Goal: Task Accomplishment & Management: Complete application form

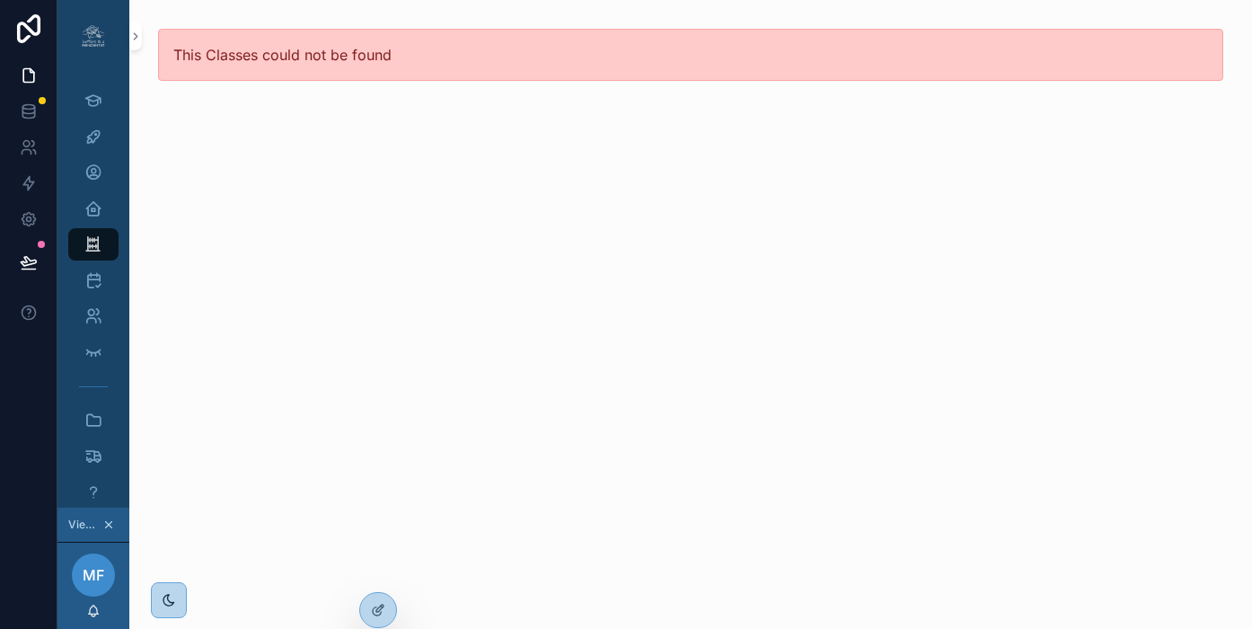
scroll to position [0, 13]
click at [84, 315] on icon "scrollable content" at bounding box center [93, 316] width 18 height 18
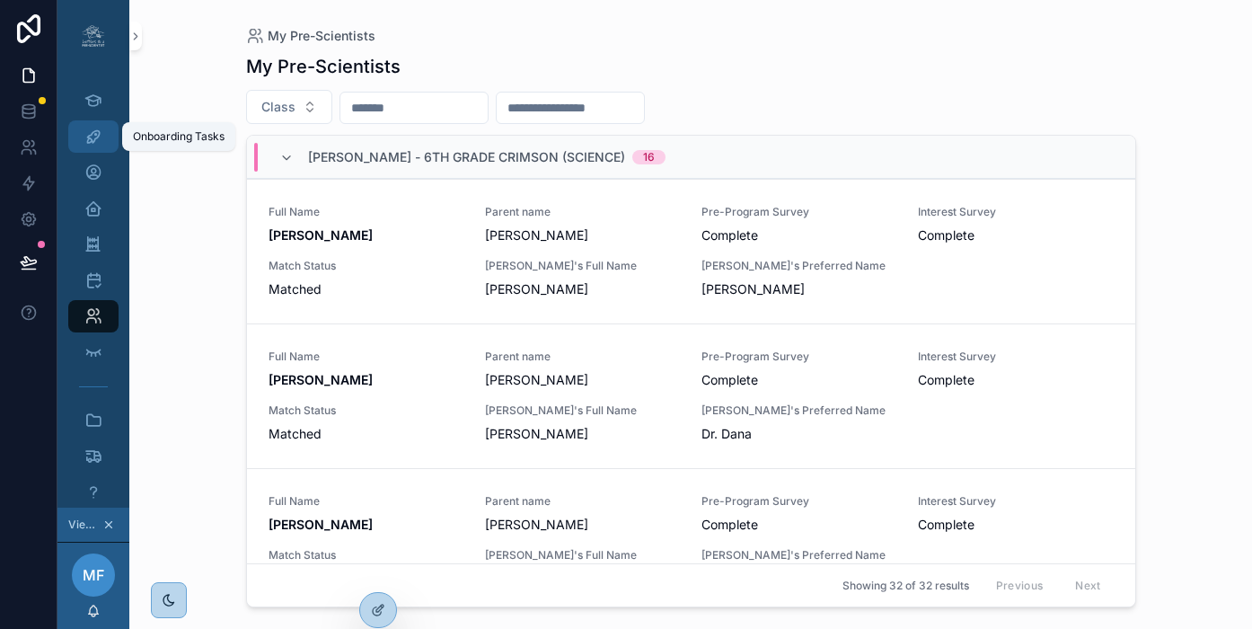
click at [89, 138] on div "Onboarding Tasks" at bounding box center [93, 136] width 29 height 29
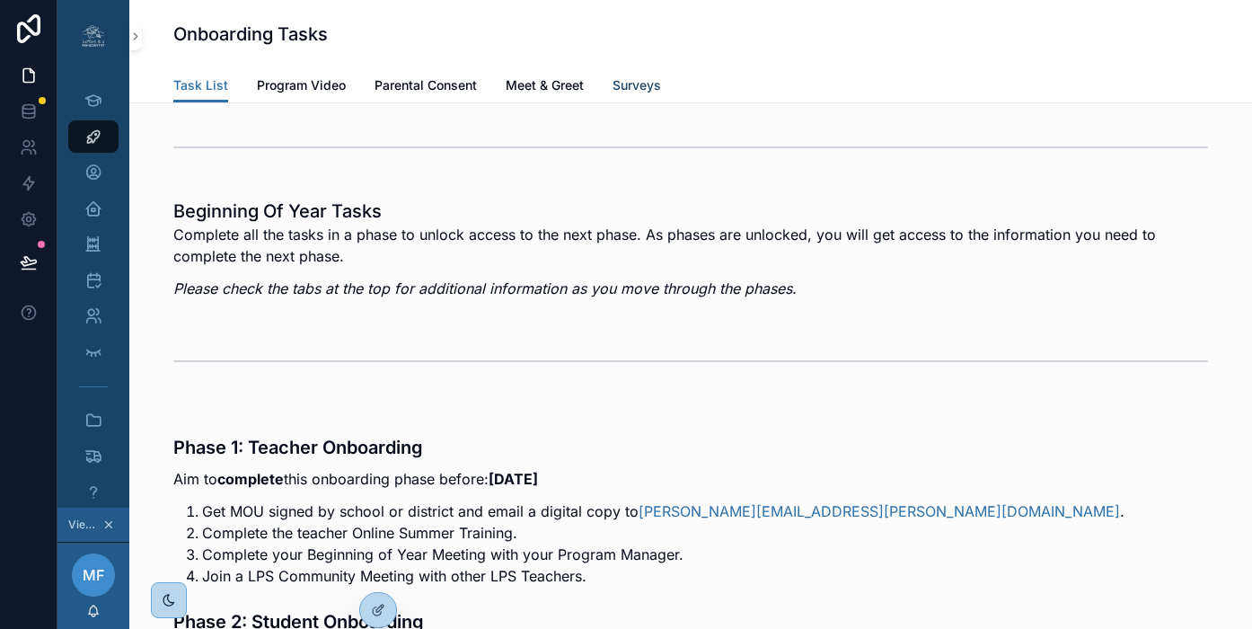
click at [615, 84] on span "Surveys" at bounding box center [637, 85] width 48 height 18
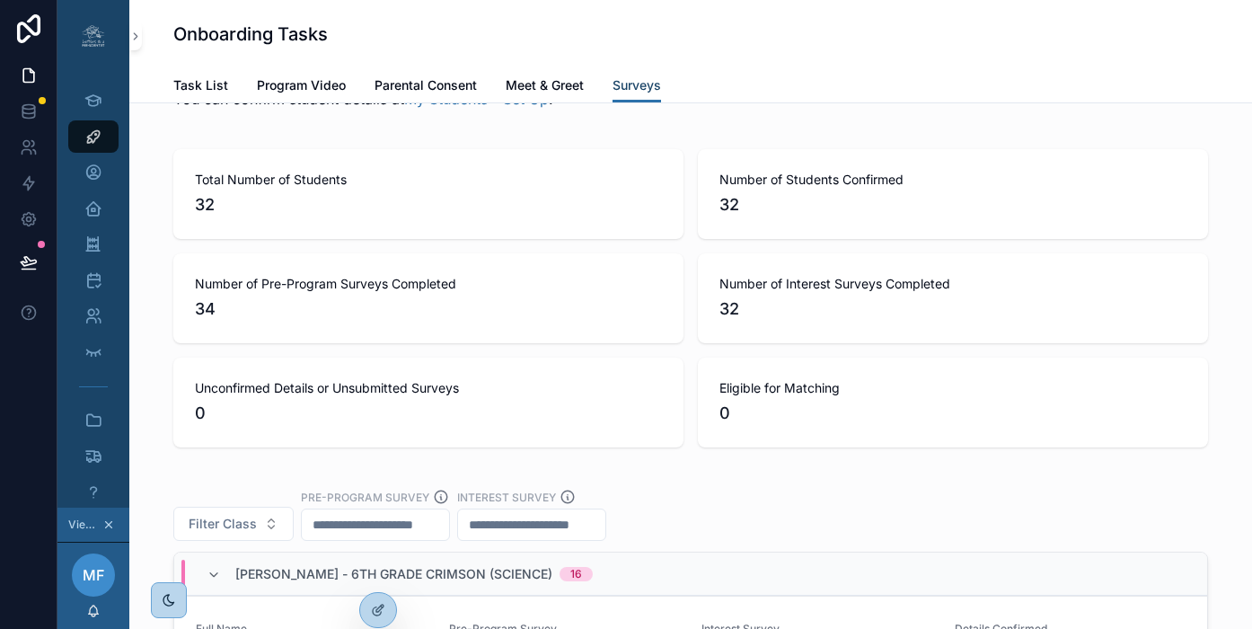
scroll to position [3603, 0]
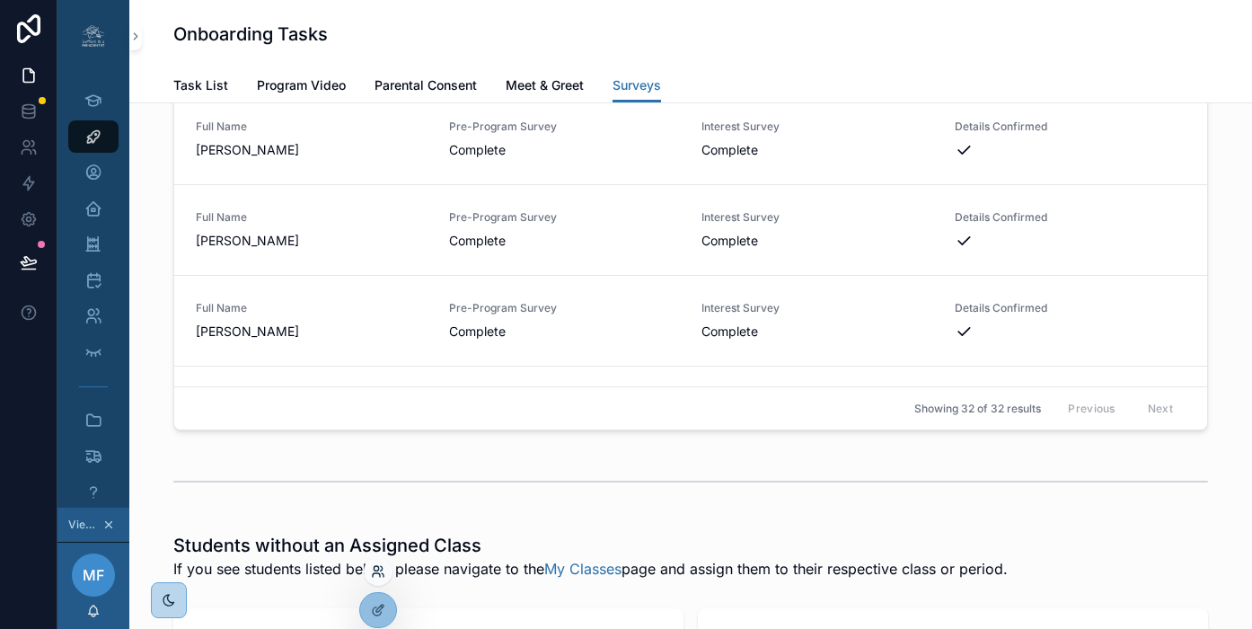
click at [379, 576] on icon at bounding box center [376, 575] width 7 height 4
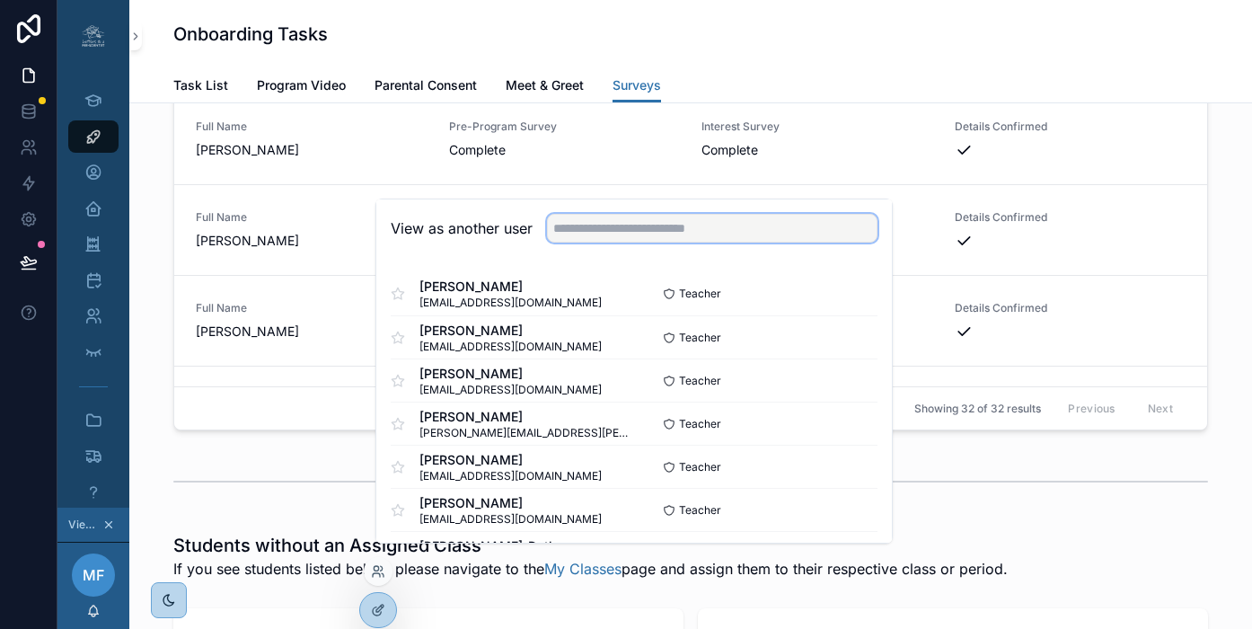
click at [630, 242] on input "text" at bounding box center [712, 228] width 330 height 29
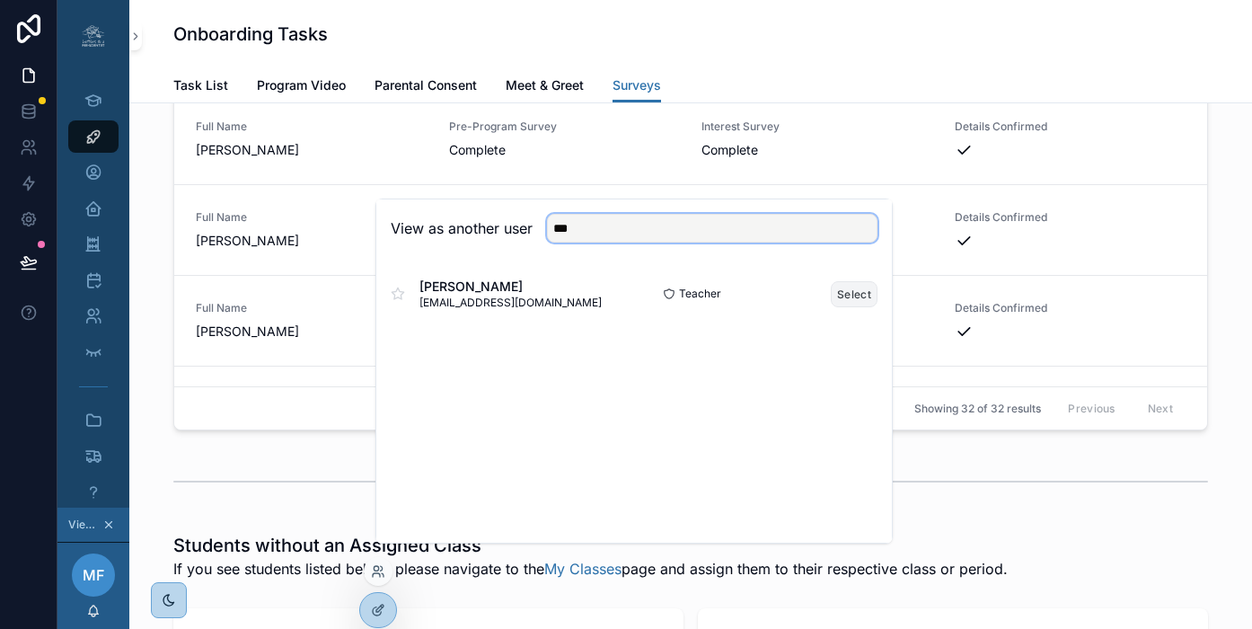
type input "***"
click at [838, 304] on button "Select" at bounding box center [854, 294] width 47 height 26
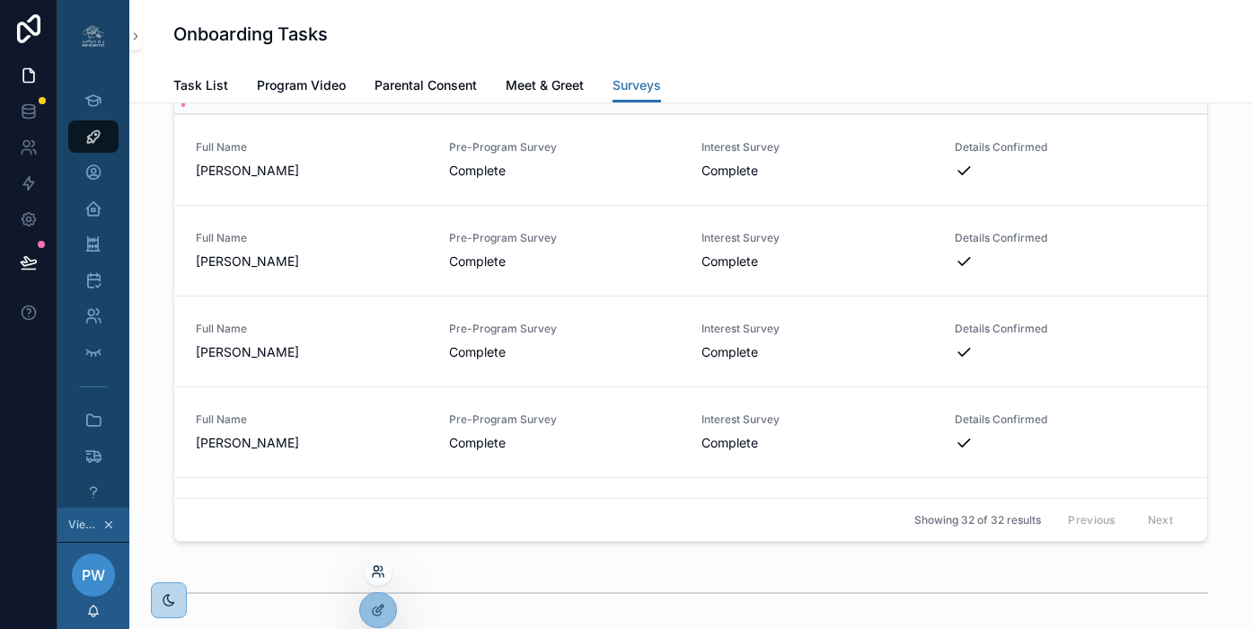
click at [380, 569] on icon at bounding box center [378, 571] width 14 height 14
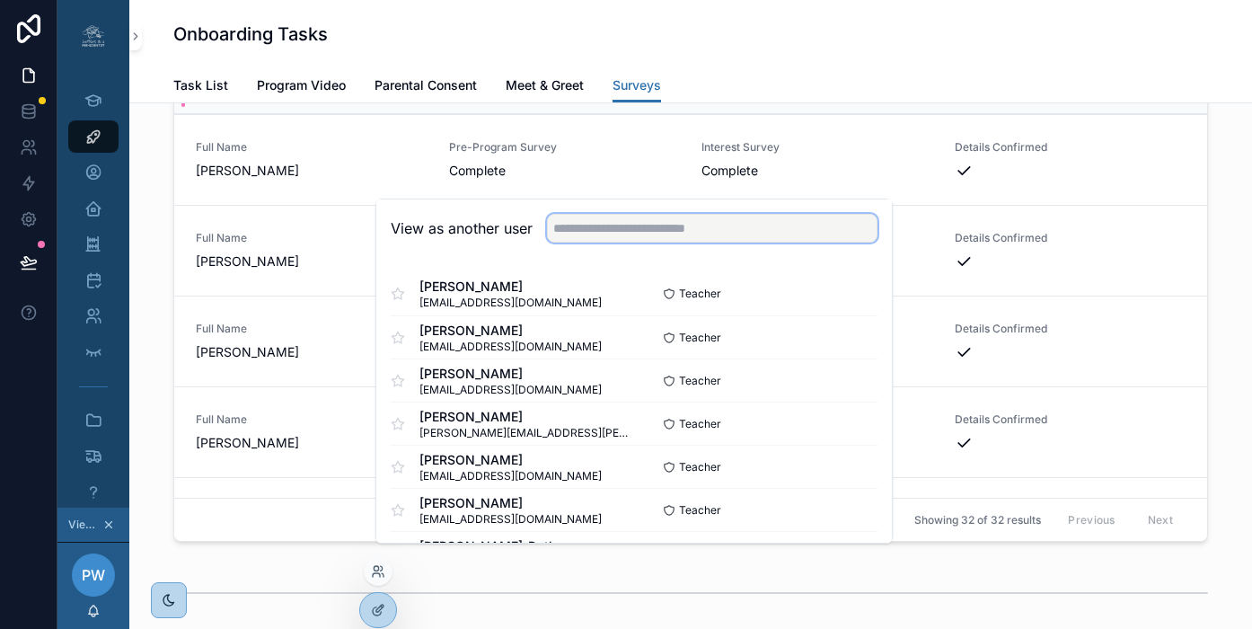
click at [631, 241] on input "text" at bounding box center [712, 228] width 330 height 29
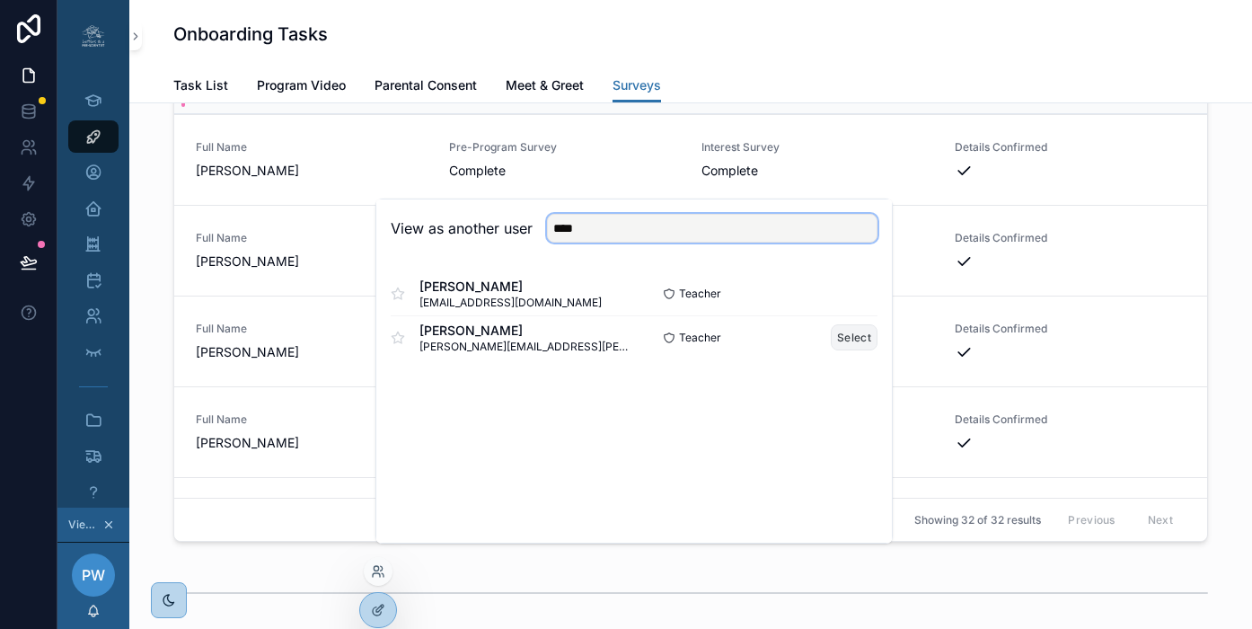
type input "****"
click at [837, 350] on button "Select" at bounding box center [854, 337] width 47 height 26
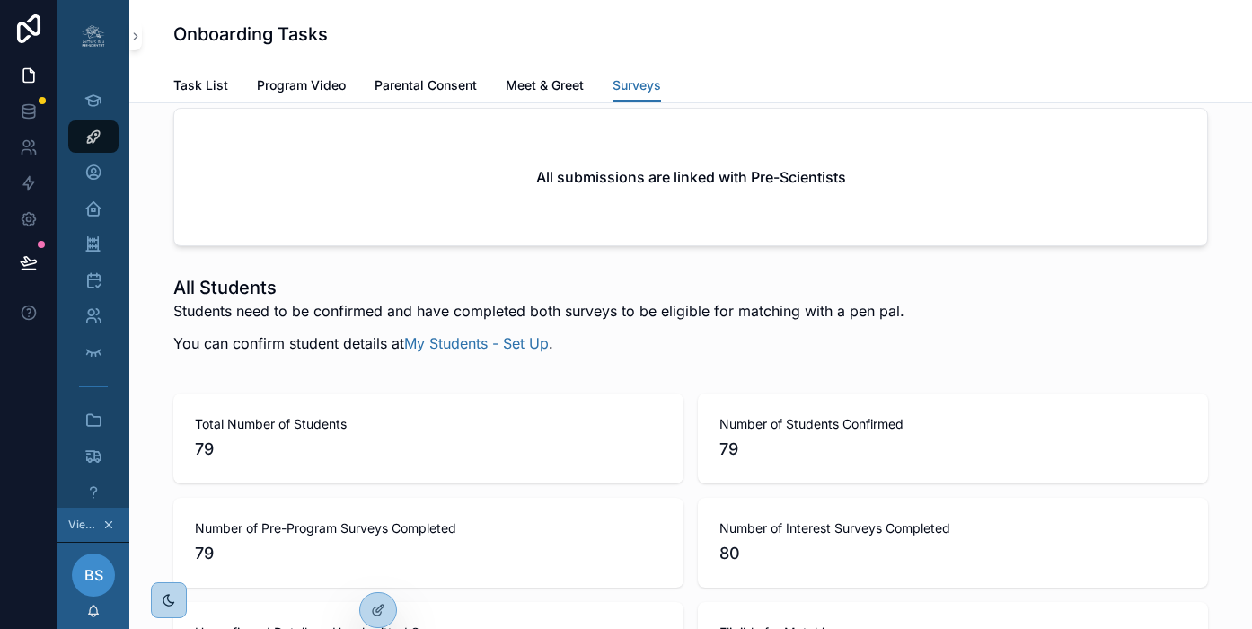
scroll to position [2764, 0]
click at [380, 569] on icon at bounding box center [378, 571] width 14 height 14
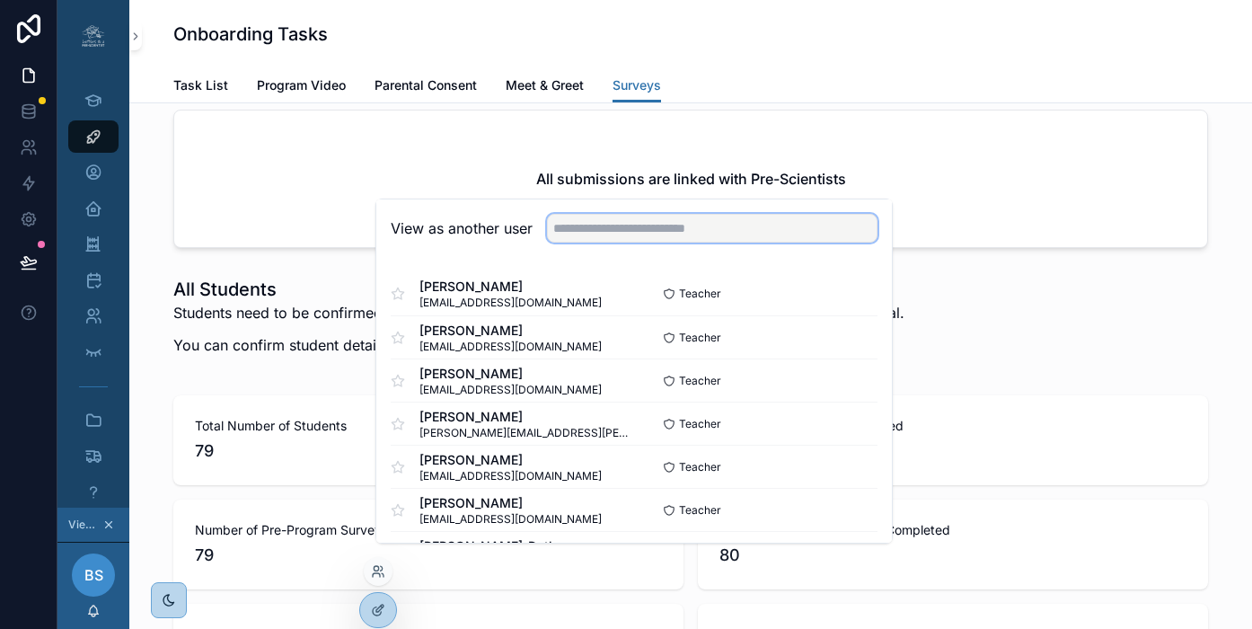
click at [600, 242] on input "text" at bounding box center [712, 228] width 330 height 29
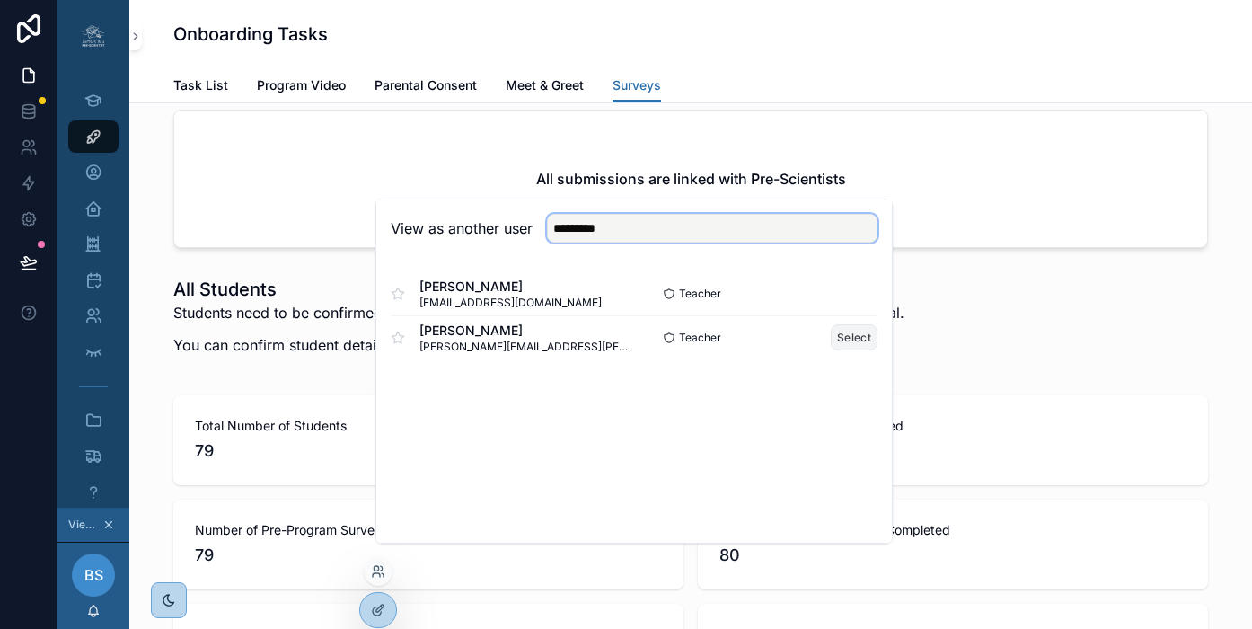
type input "*********"
click at [843, 350] on button "Select" at bounding box center [854, 337] width 47 height 26
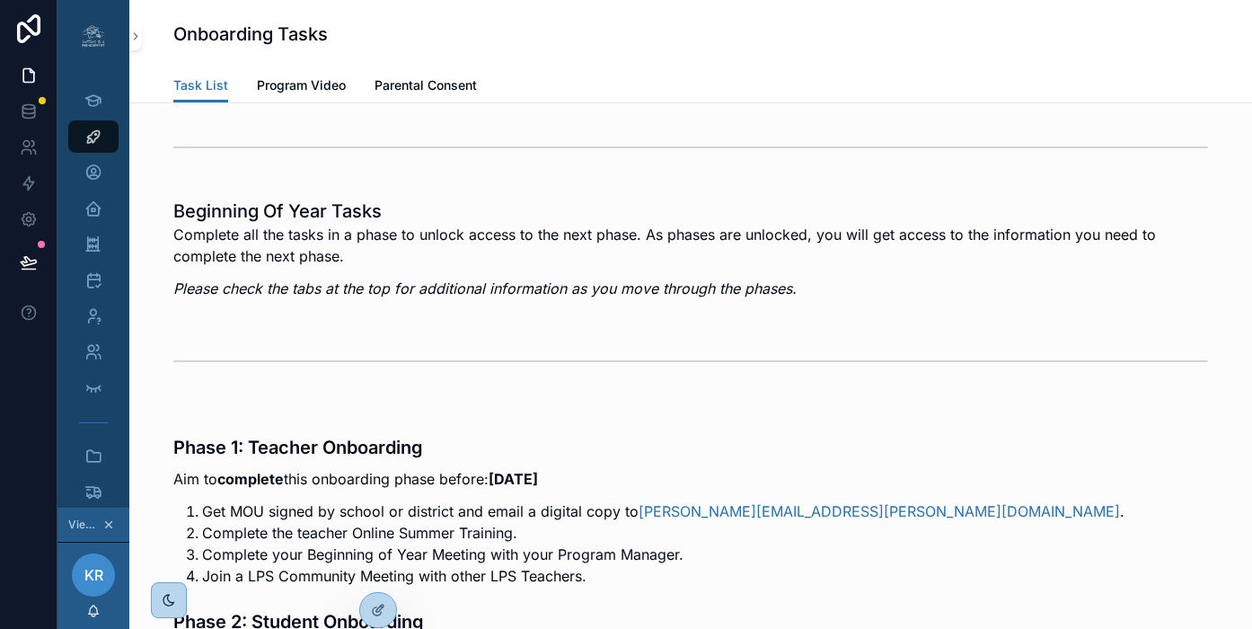
scroll to position [0, 13]
click at [414, 89] on span "Parental Consent" at bounding box center [426, 85] width 102 height 18
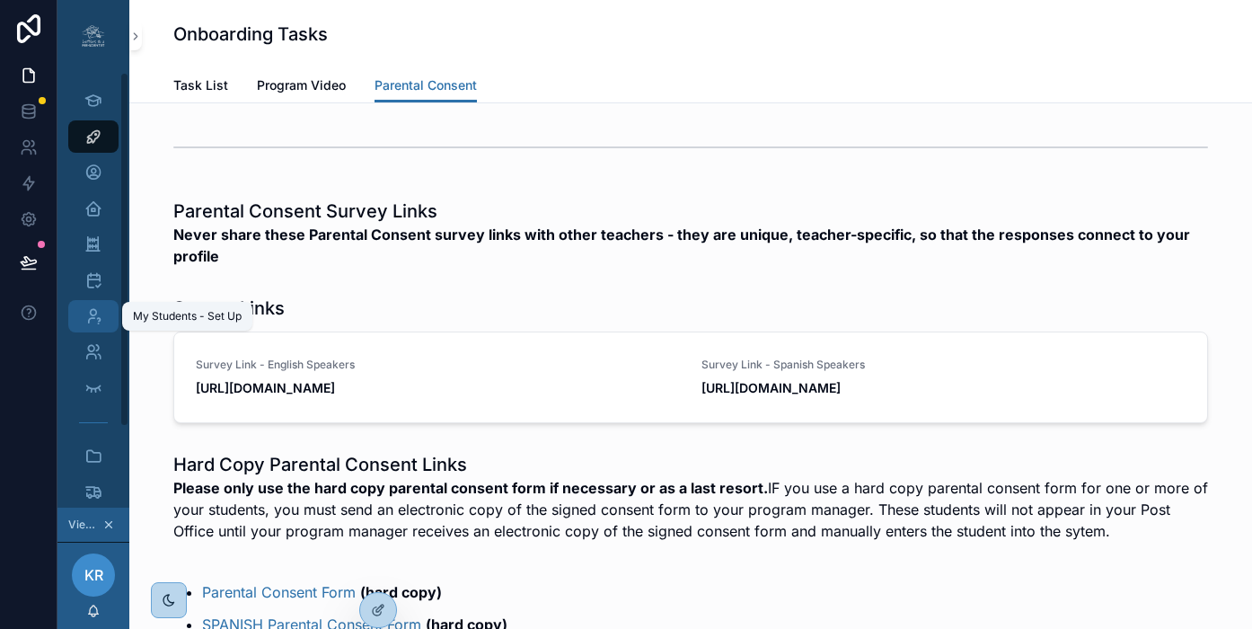
click at [84, 316] on icon "scrollable content" at bounding box center [93, 316] width 18 height 18
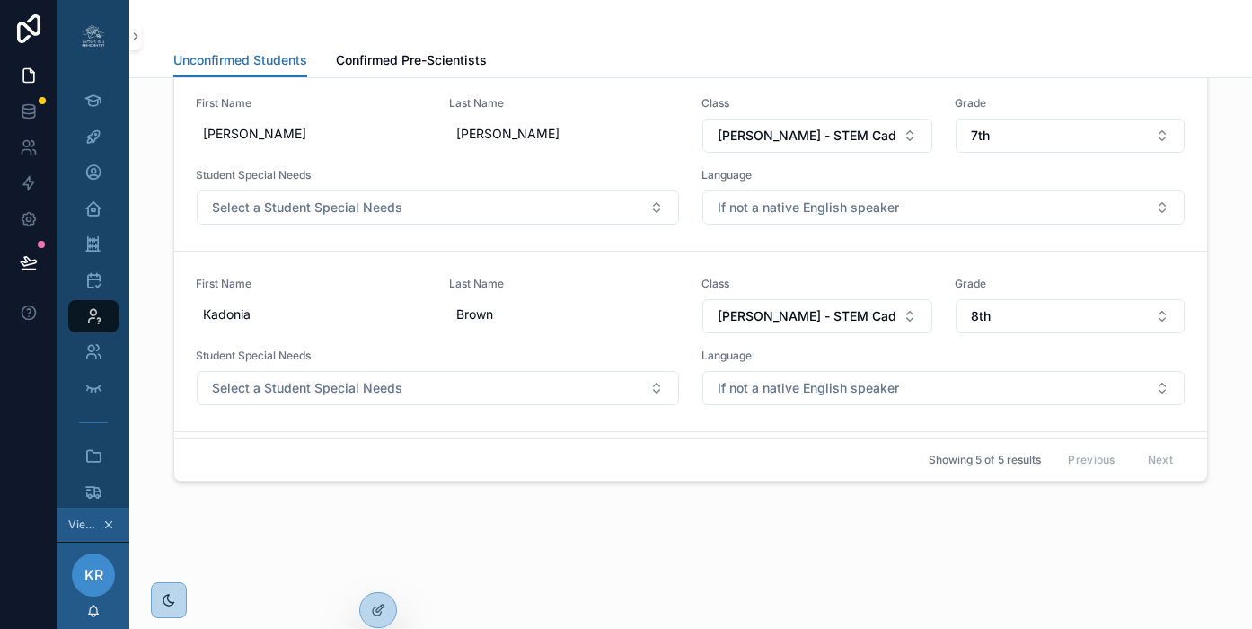
scroll to position [54, 0]
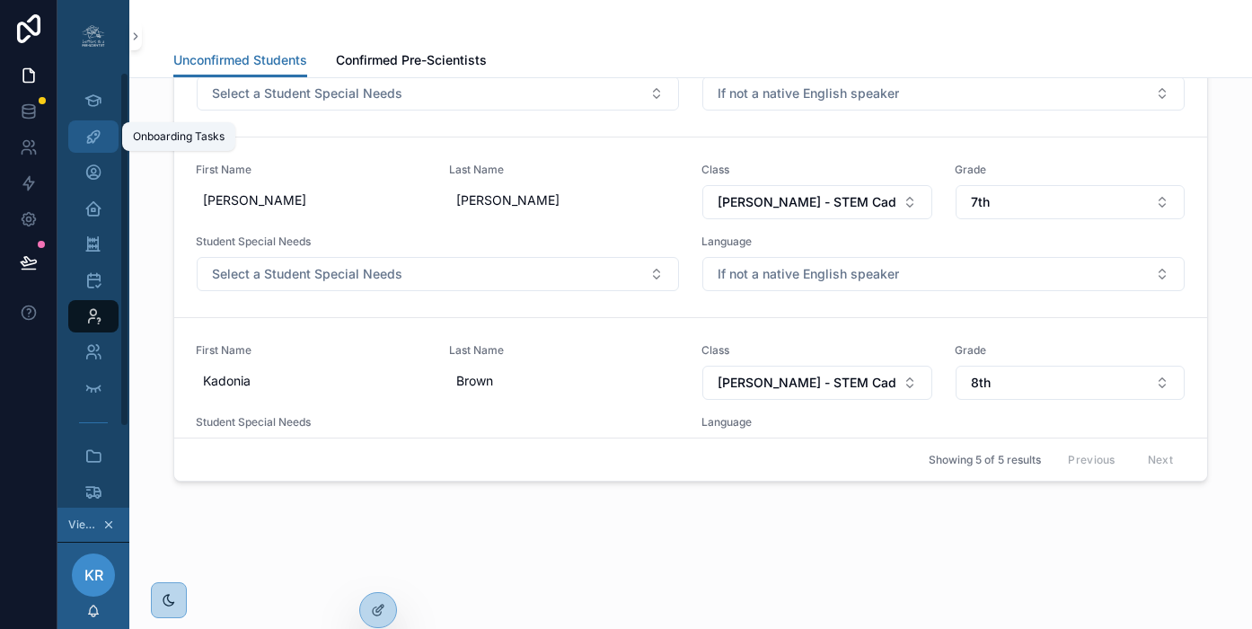
click at [84, 143] on icon "scrollable content" at bounding box center [93, 137] width 18 height 18
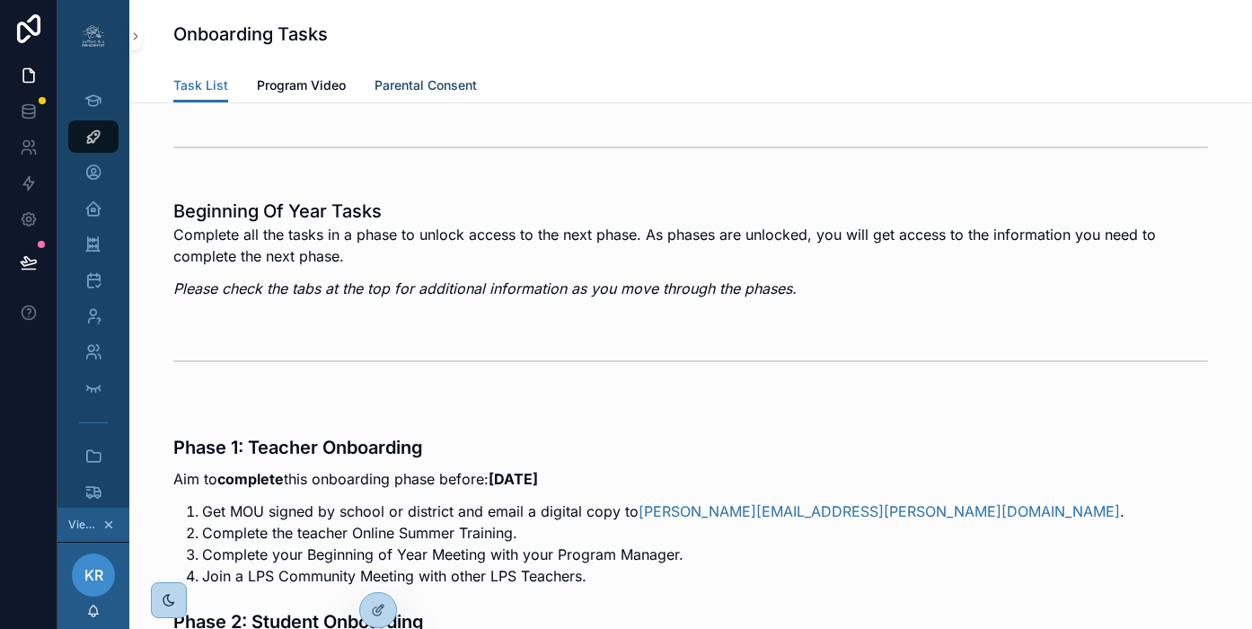
click at [427, 88] on span "Parental Consent" at bounding box center [426, 85] width 102 height 18
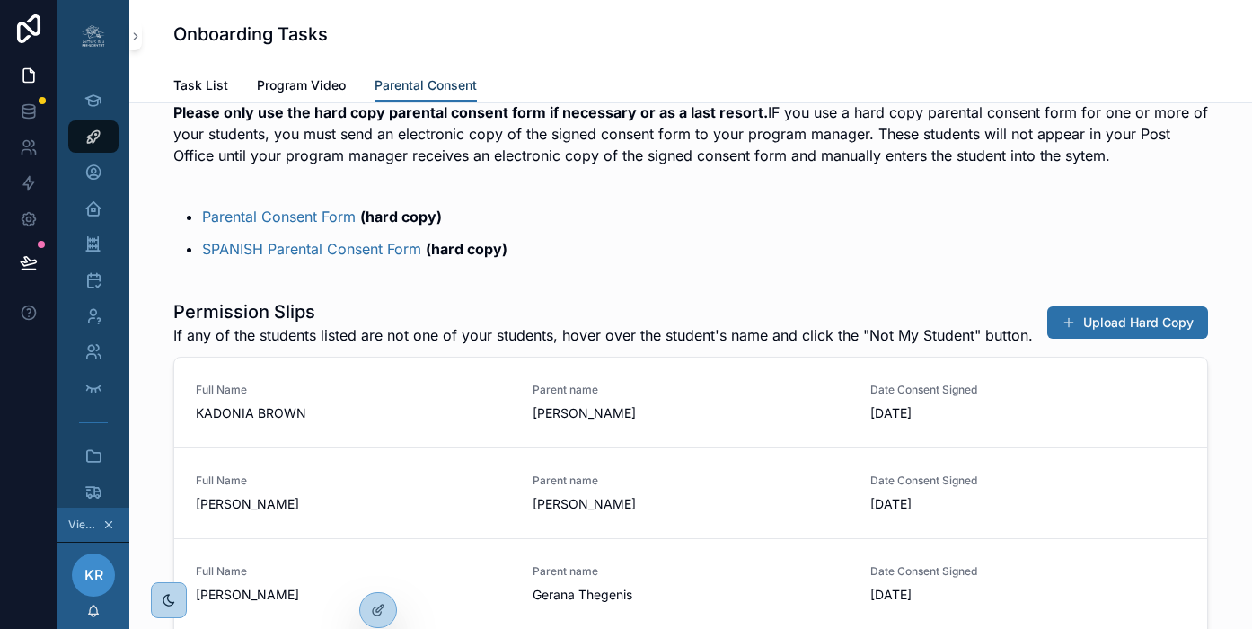
scroll to position [389, 0]
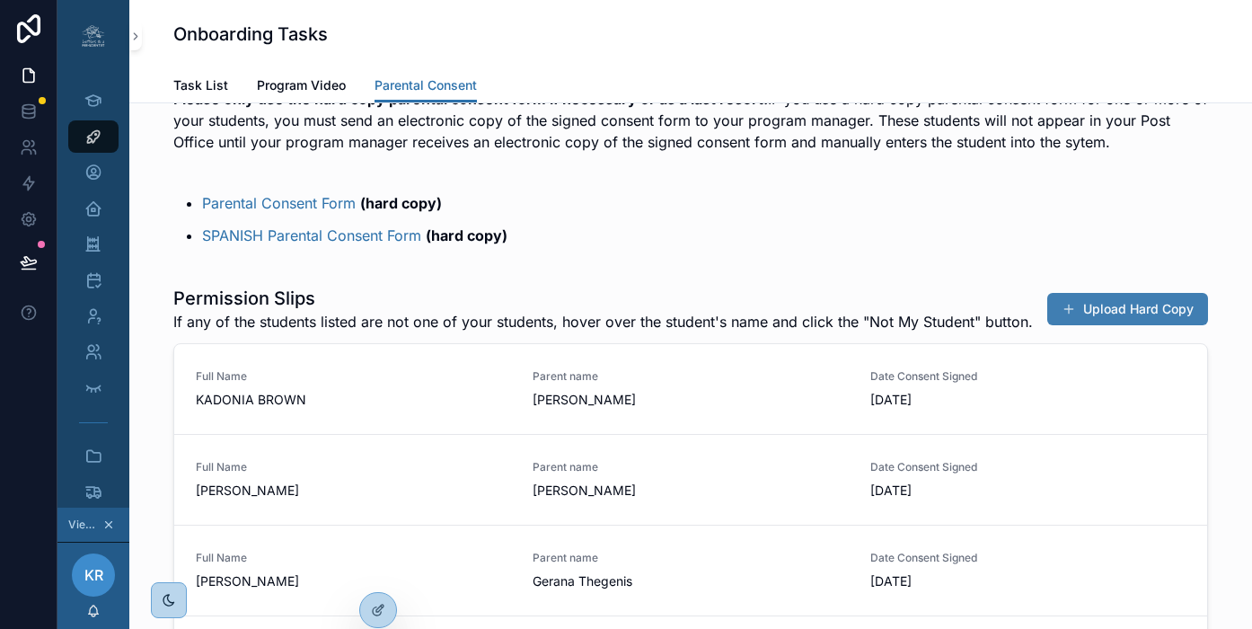
click at [1106, 322] on button "Upload Hard Copy" at bounding box center [1127, 309] width 161 height 32
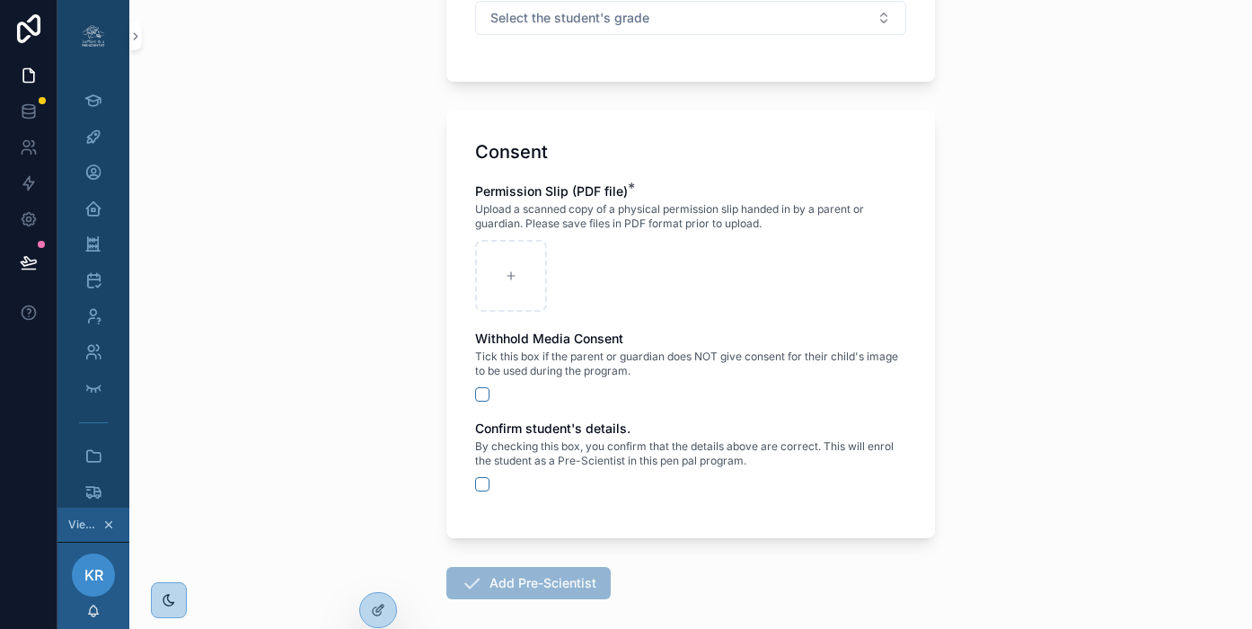
scroll to position [824, 0]
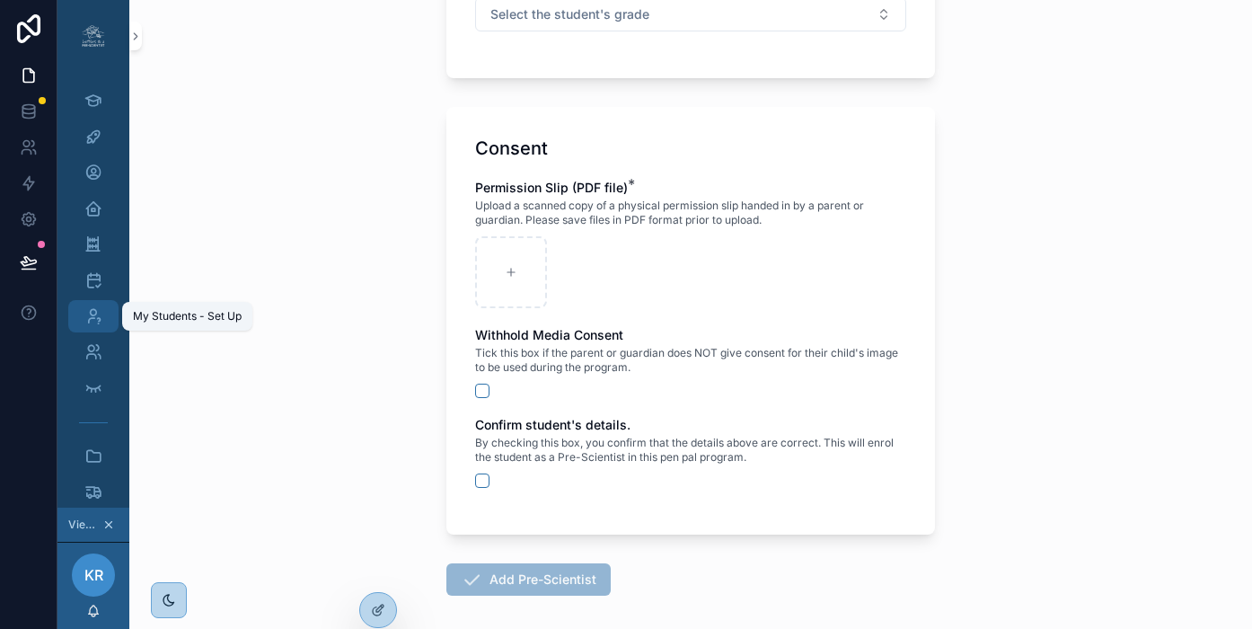
click at [84, 318] on icon "scrollable content" at bounding box center [93, 316] width 18 height 18
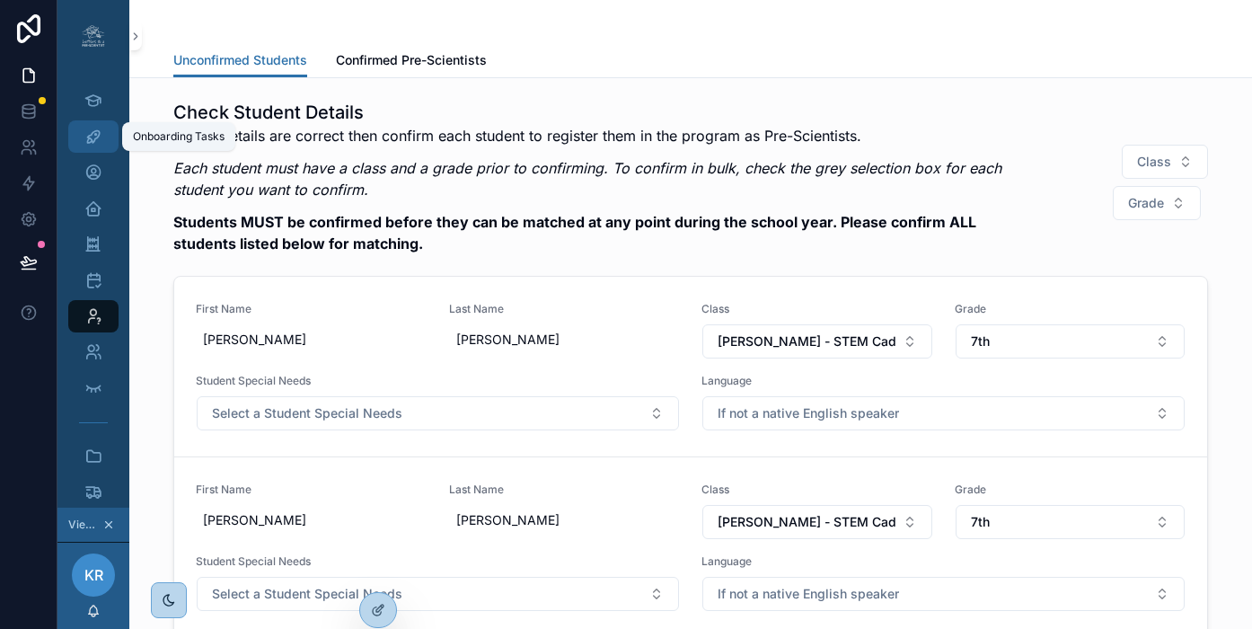
click at [84, 134] on icon "scrollable content" at bounding box center [93, 137] width 18 height 18
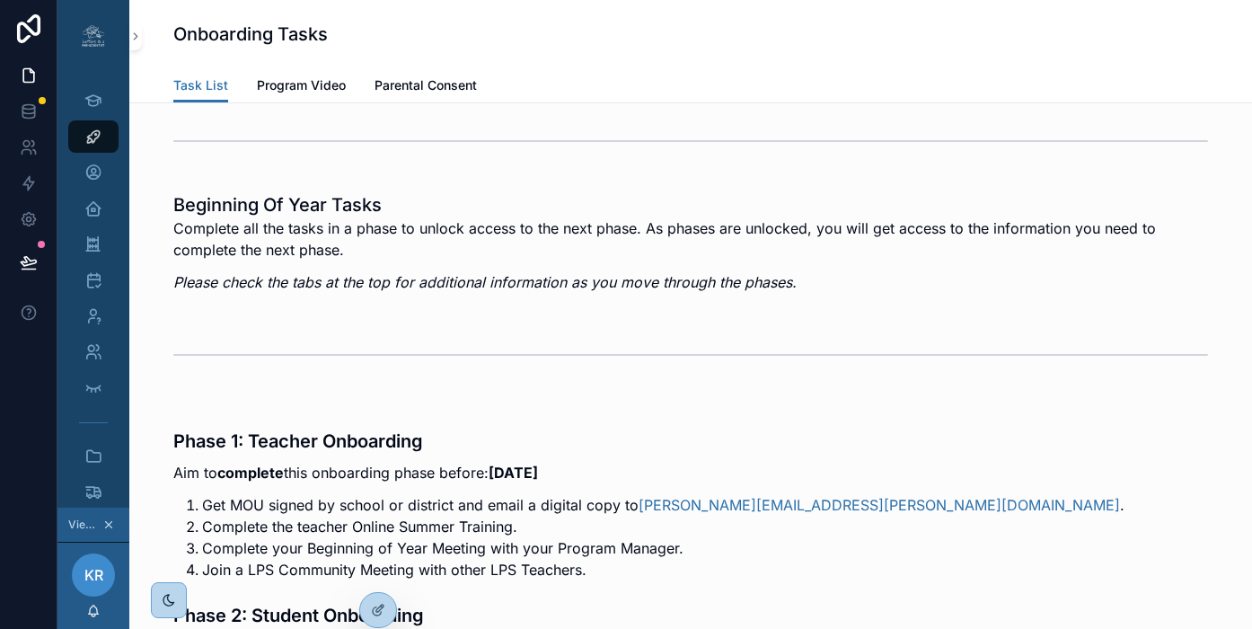
scroll to position [7, 0]
